Goal: Task Accomplishment & Management: Complete application form

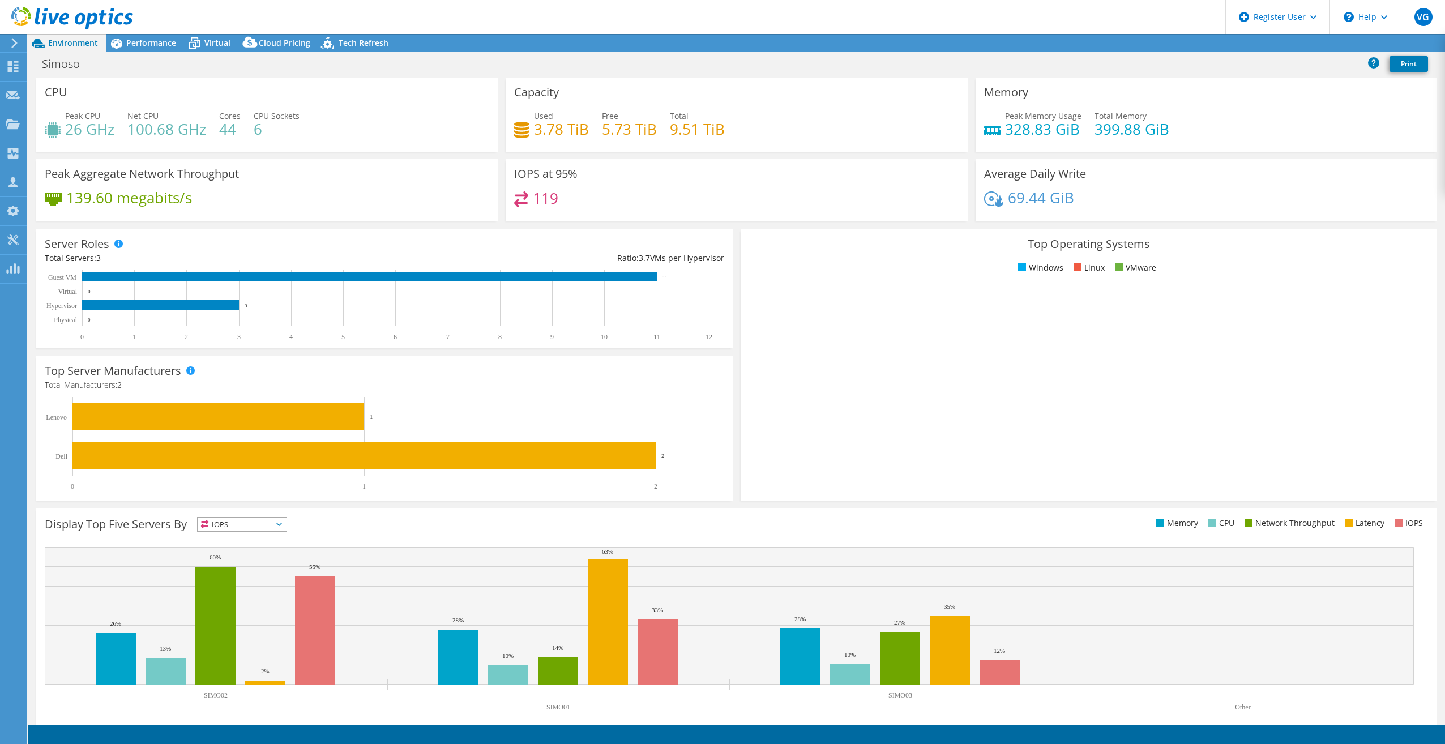
select select "SouthAmerica"
select select "USD"
radio input "true"
radio input "false"
click at [138, 41] on span "Performance" at bounding box center [151, 42] width 50 height 11
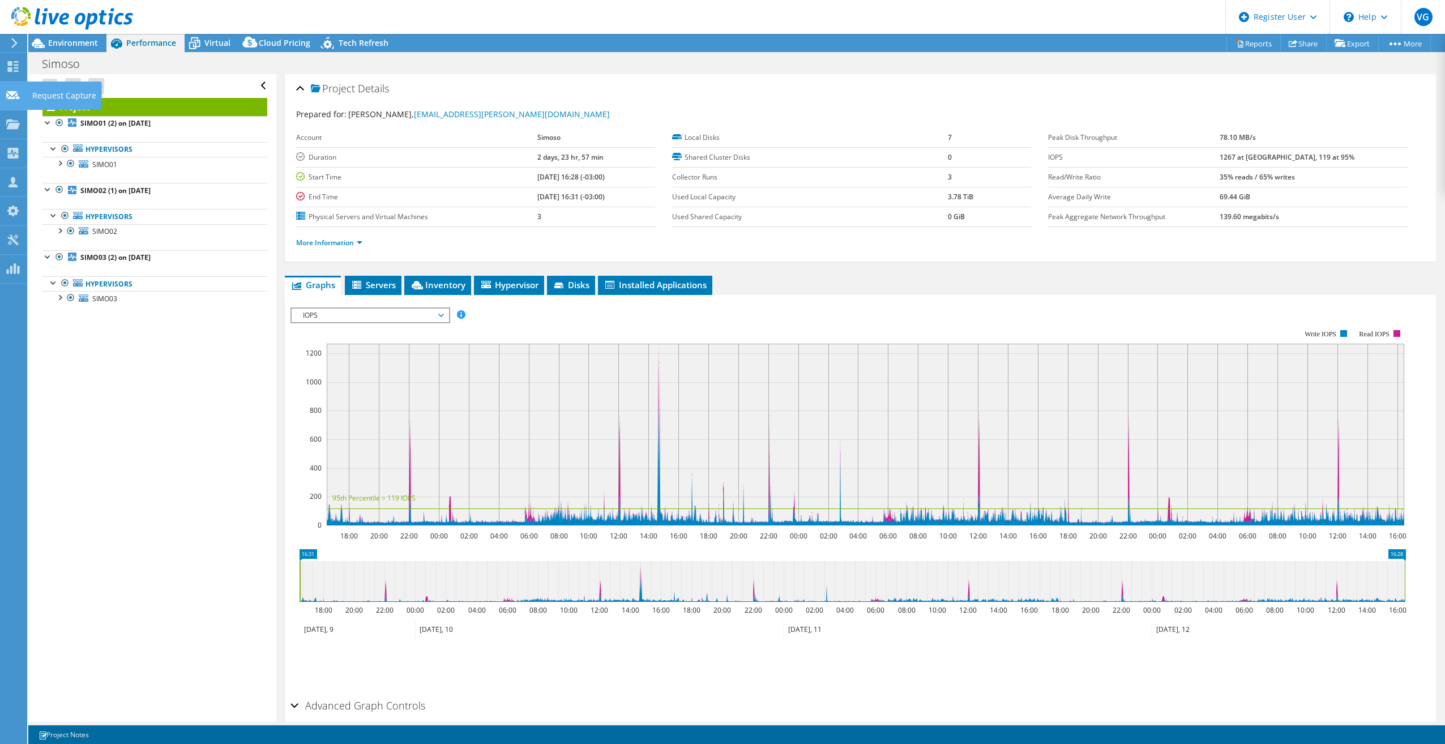
click at [12, 100] on icon at bounding box center [13, 95] width 14 height 11
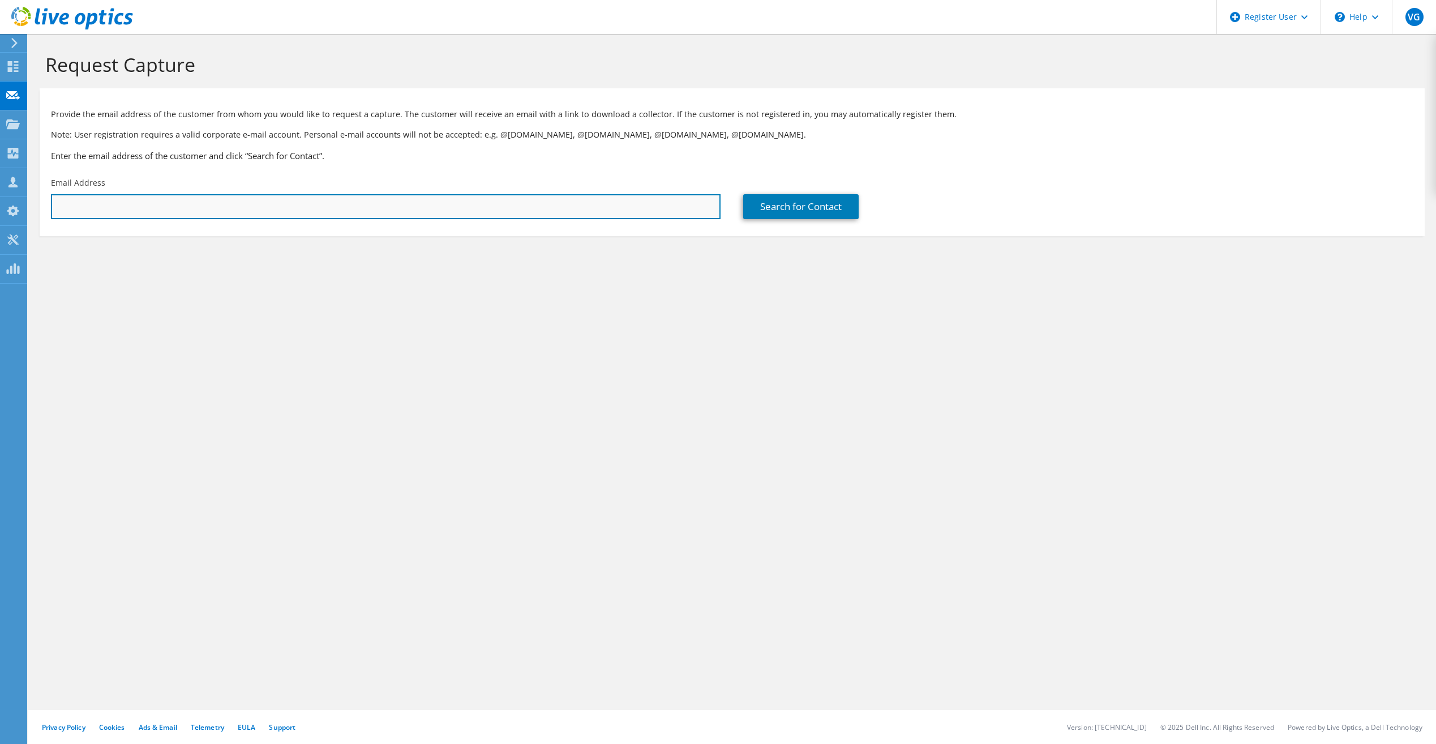
click at [136, 211] on input "text" at bounding box center [386, 206] width 670 height 25
paste input "[EMAIL_ADDRESS][DOMAIN_NAME]"
type input "[EMAIL_ADDRESS][DOMAIN_NAME]"
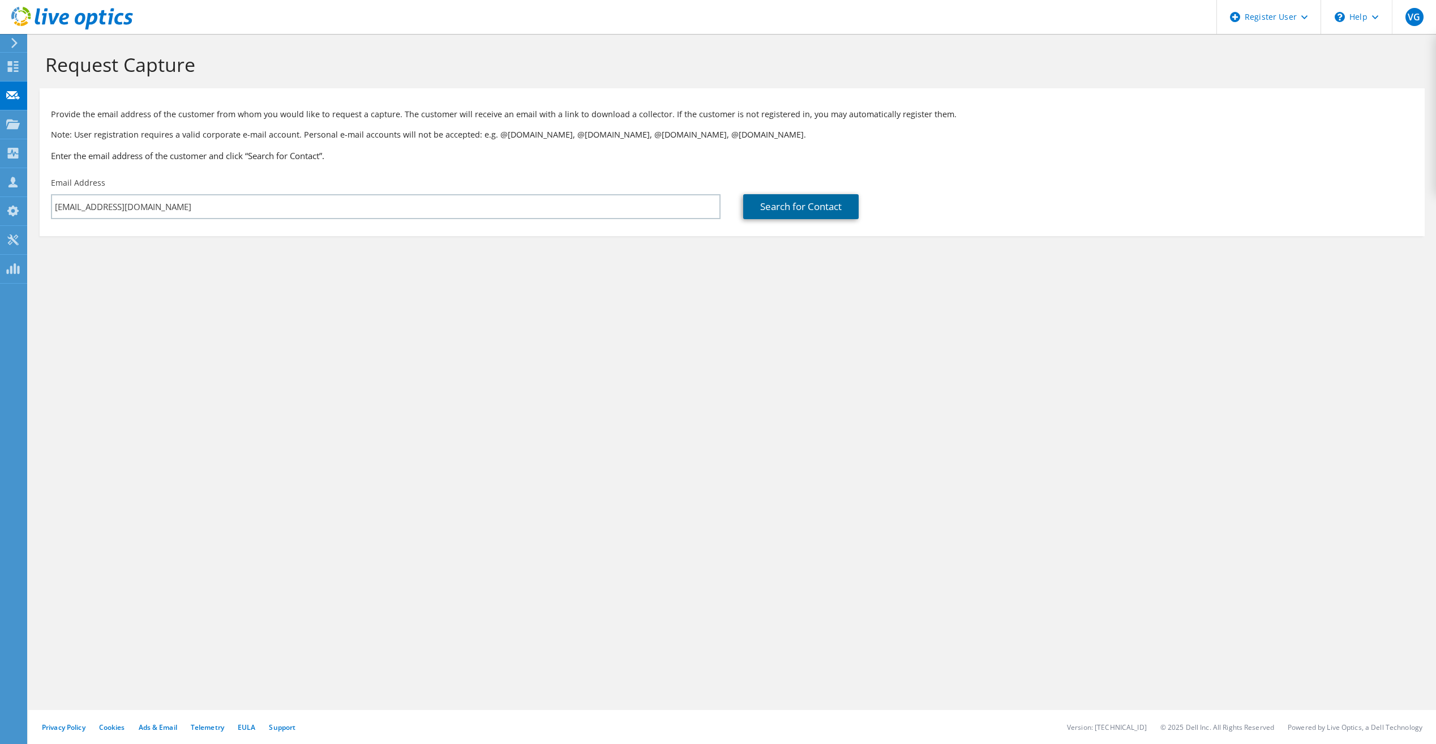
click at [813, 205] on link "Search for Contact" at bounding box center [800, 206] width 115 height 25
